Goal: Find specific page/section: Find specific page/section

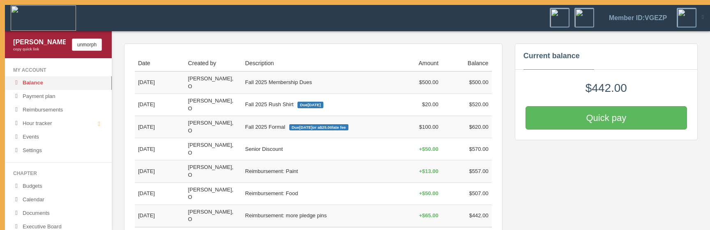
click at [339, 201] on div "Date Created by Description Amount Balance Total: $442.00 [DATE] Winfrey, O Fal…" at bounding box center [313, 150] width 378 height 213
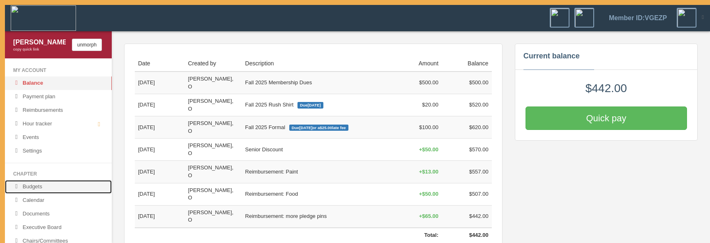
click at [70, 182] on link "Budgets" at bounding box center [58, 187] width 107 height 14
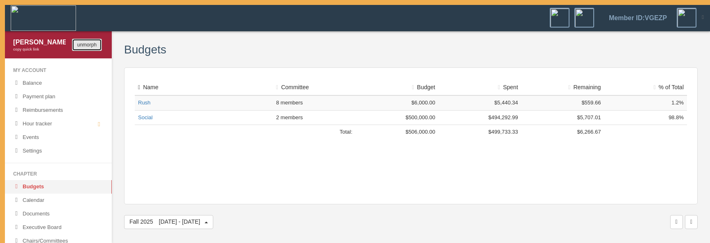
click at [87, 44] on button "unmorph" at bounding box center [87, 45] width 30 height 12
